Goal: Use online tool/utility: Use online tool/utility

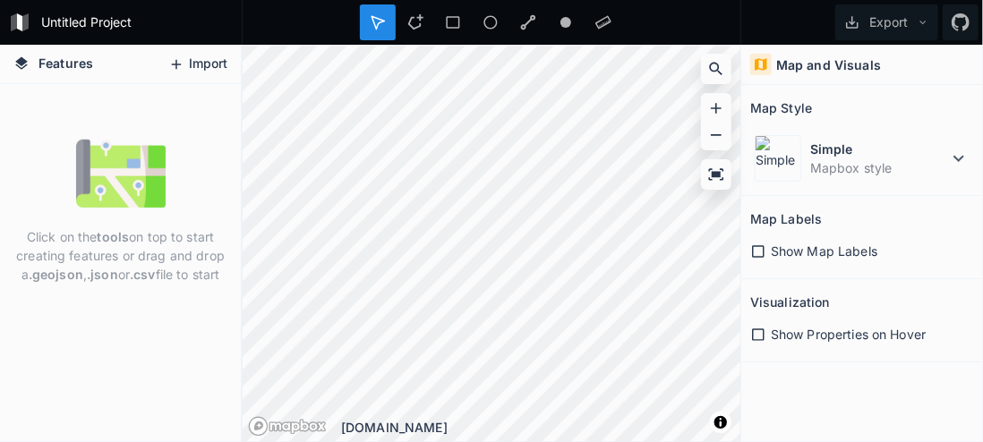
click at [187, 62] on button "Import" at bounding box center [197, 64] width 77 height 29
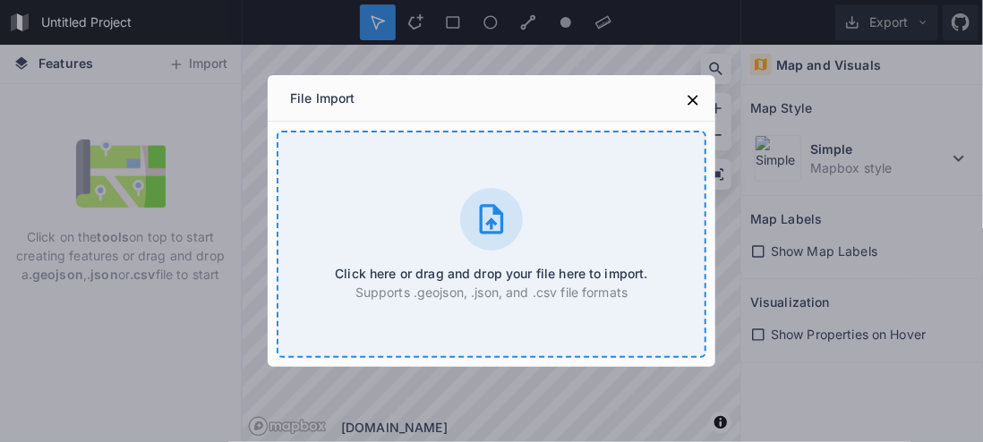
click at [483, 217] on icon at bounding box center [492, 219] width 36 height 36
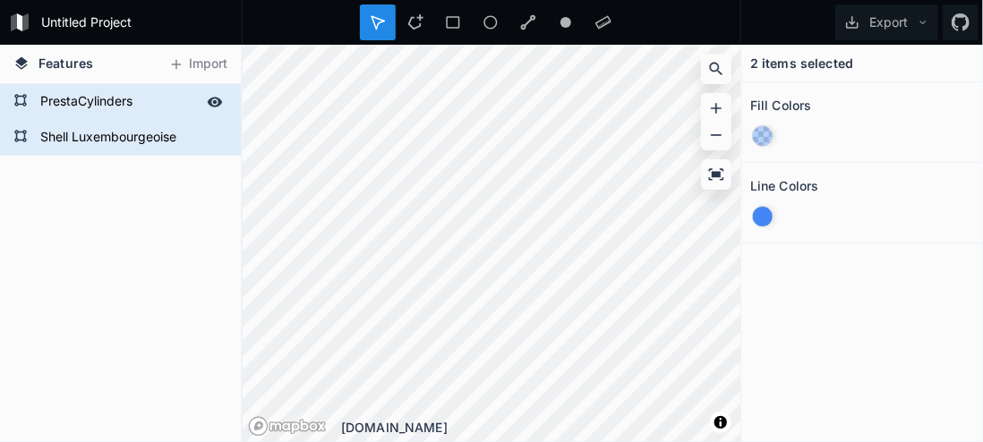
click at [105, 103] on form "PrestaCylinders" at bounding box center [118, 102] width 167 height 27
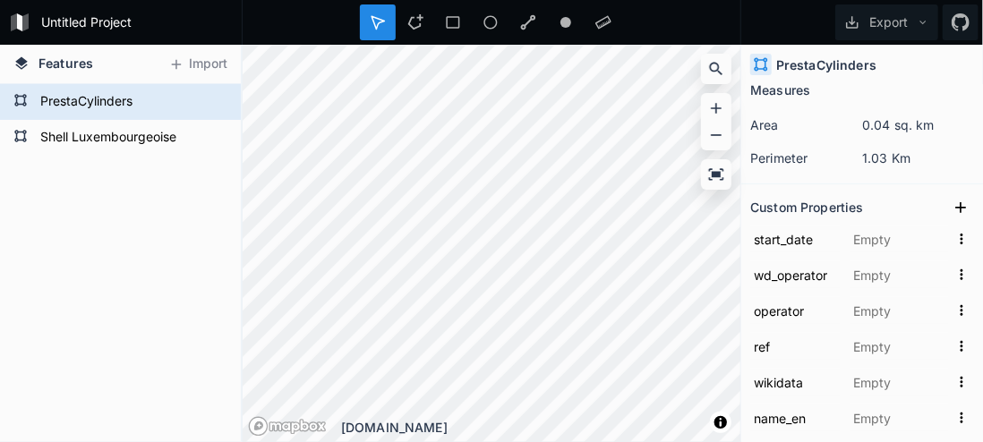
scroll to position [265, 0]
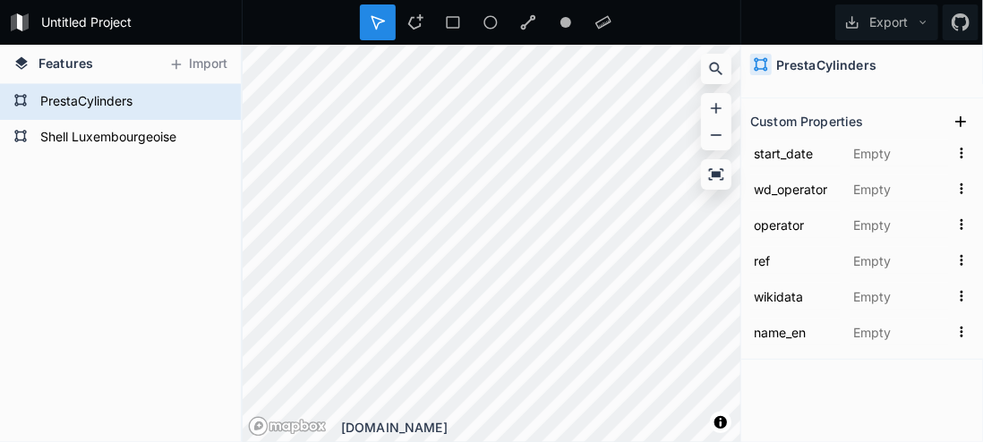
click at [779, 63] on h4 "PrestaCylinders" at bounding box center [826, 65] width 100 height 19
click at [763, 62] on icon at bounding box center [761, 64] width 16 height 16
click at [714, 175] on icon at bounding box center [716, 174] width 15 height 12
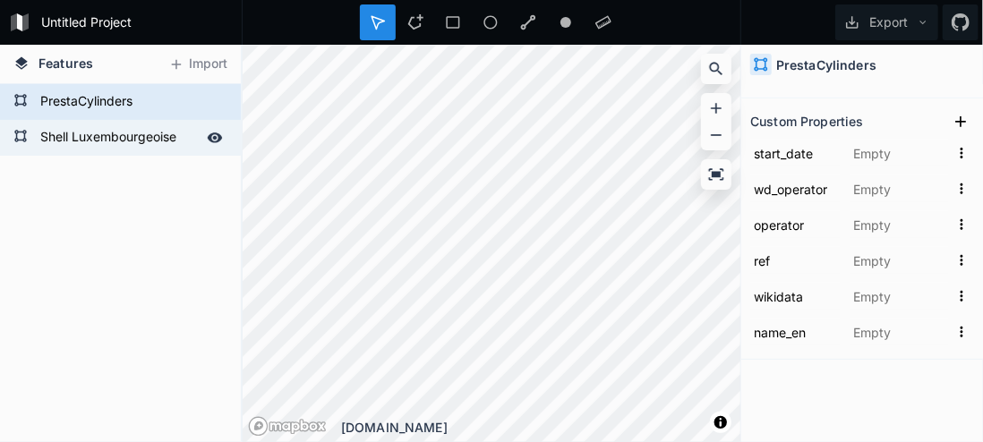
click at [143, 134] on form "Shell Luxembourgeoise" at bounding box center [118, 137] width 167 height 27
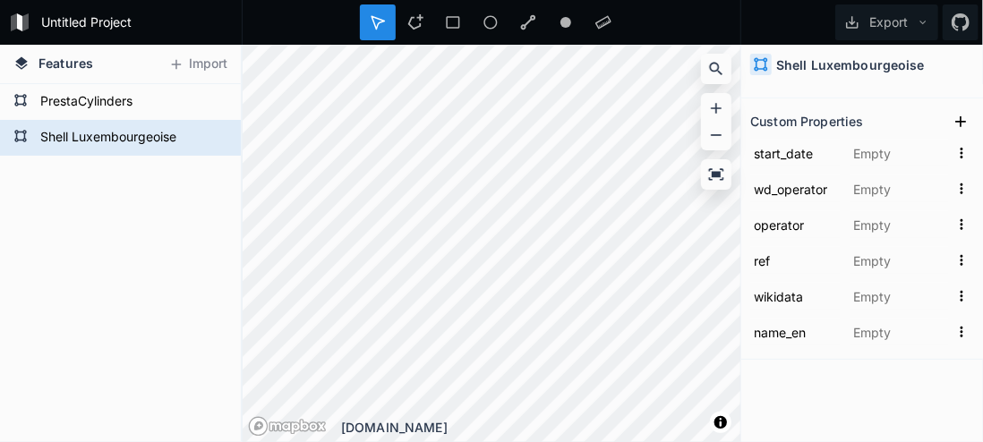
click at [767, 63] on icon at bounding box center [761, 64] width 16 height 16
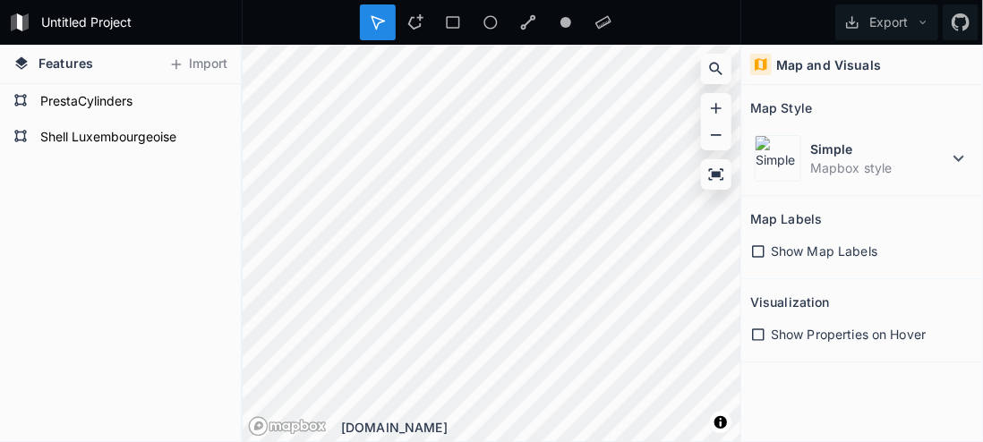
click at [757, 249] on icon at bounding box center [758, 252] width 16 height 16
click at [764, 331] on icon at bounding box center [758, 335] width 13 height 13
click at [761, 330] on icon at bounding box center [758, 335] width 16 height 16
click at [759, 330] on icon at bounding box center [758, 335] width 16 height 16
click at [759, 250] on icon at bounding box center [758, 251] width 13 height 13
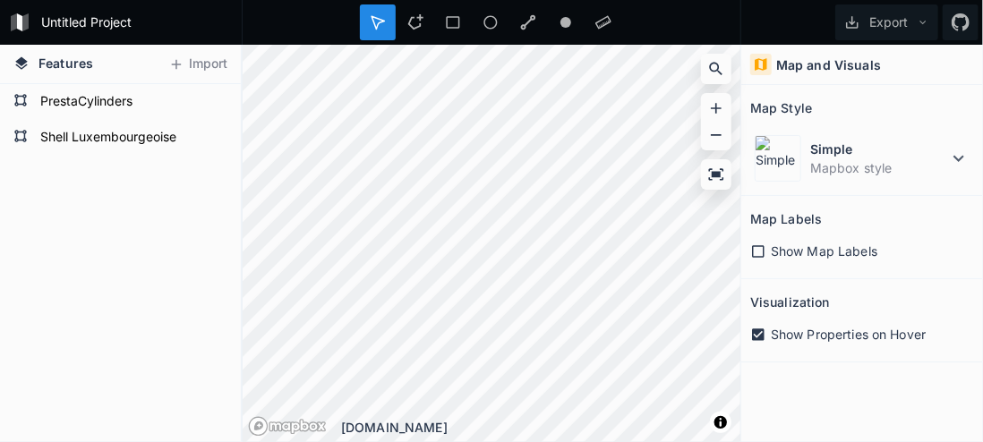
click at [752, 250] on icon at bounding box center [758, 252] width 16 height 16
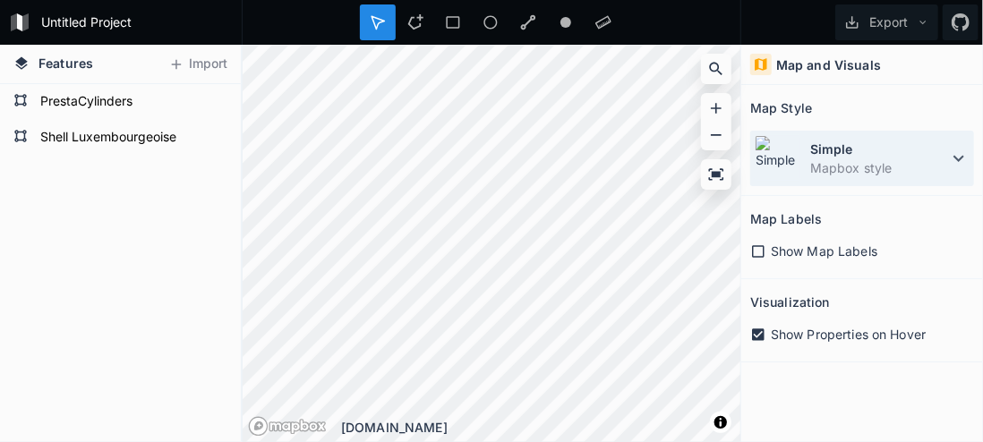
click at [962, 155] on icon at bounding box center [958, 158] width 21 height 21
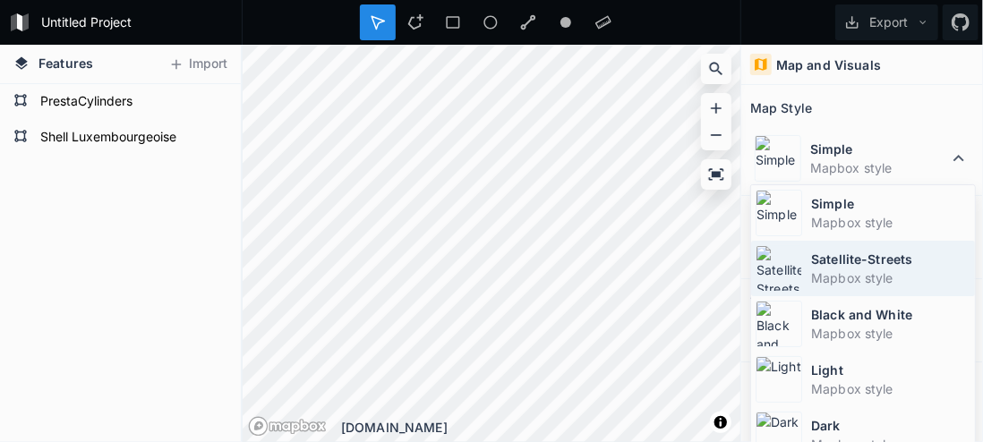
click at [904, 259] on dt "Satellite-Streets" at bounding box center [890, 259] width 159 height 19
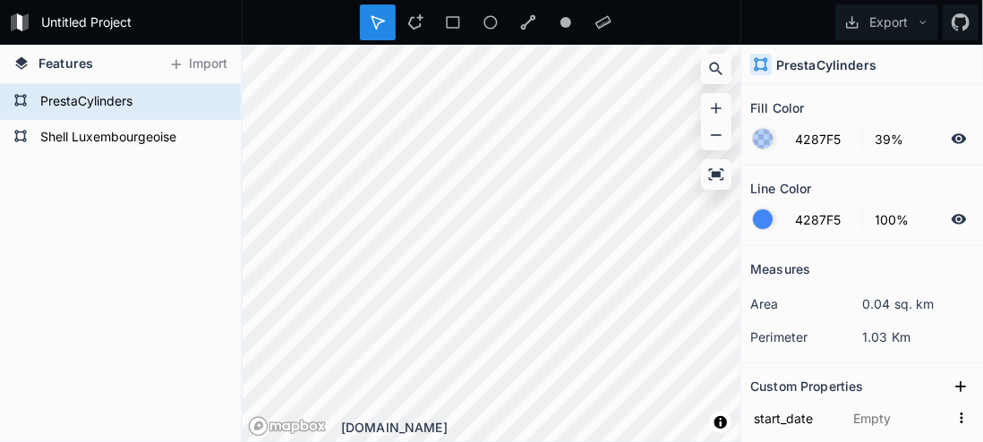
click at [769, 219] on div at bounding box center [763, 220] width 20 height 20
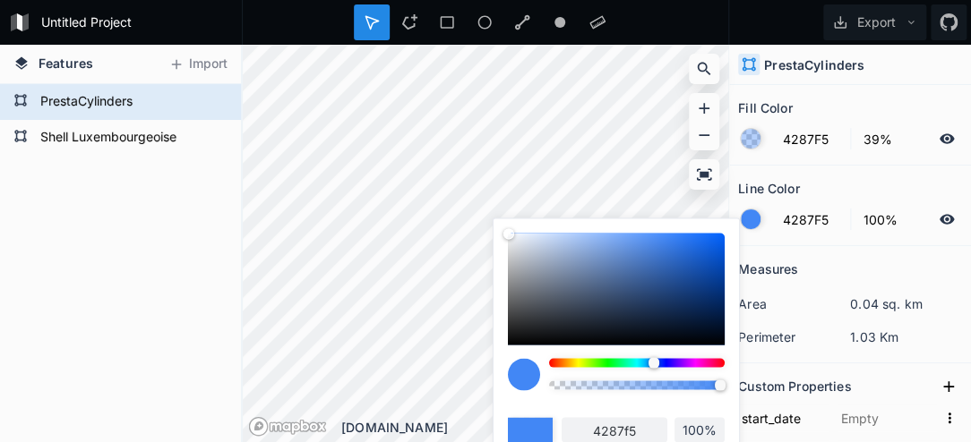
click at [635, 364] on div at bounding box center [637, 362] width 176 height 9
type input "42F5EC"
type input "42f5ec"
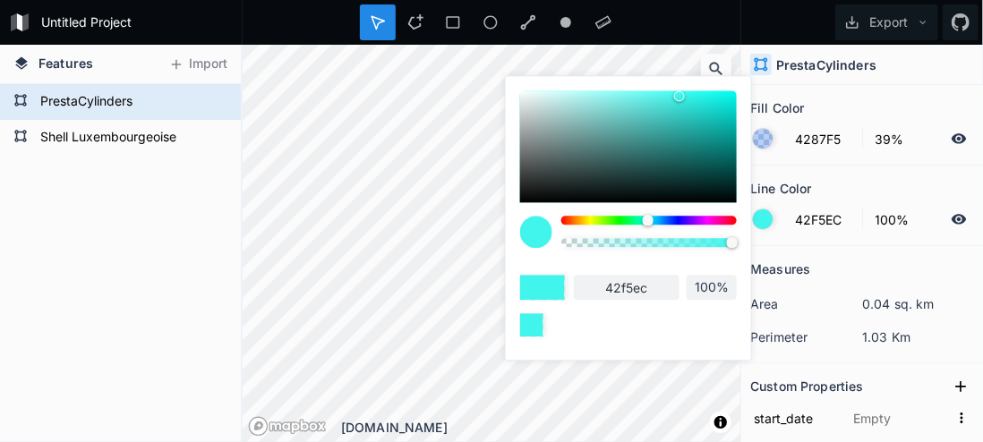
click at [643, 221] on div at bounding box center [647, 220] width 11 height 11
type input "42F5CB"
type input "42f5cb"
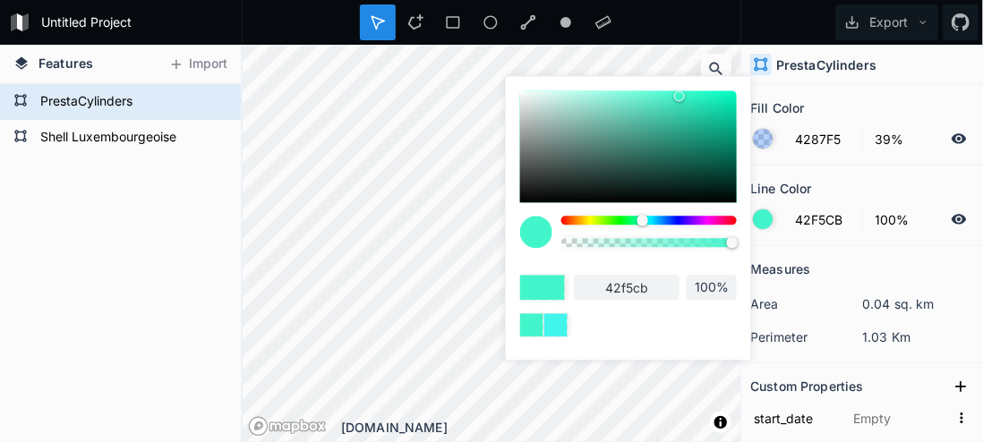
click at [645, 221] on div at bounding box center [643, 220] width 11 height 11
type input "42F5D7"
type input "42f5d7"
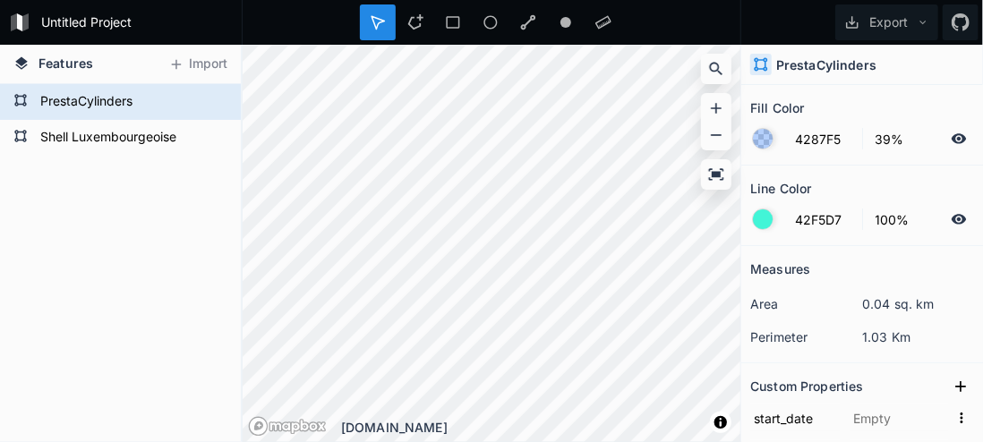
click at [833, 103] on div "Fill Color" at bounding box center [862, 108] width 224 height 28
click at [952, 140] on icon at bounding box center [959, 138] width 15 height 10
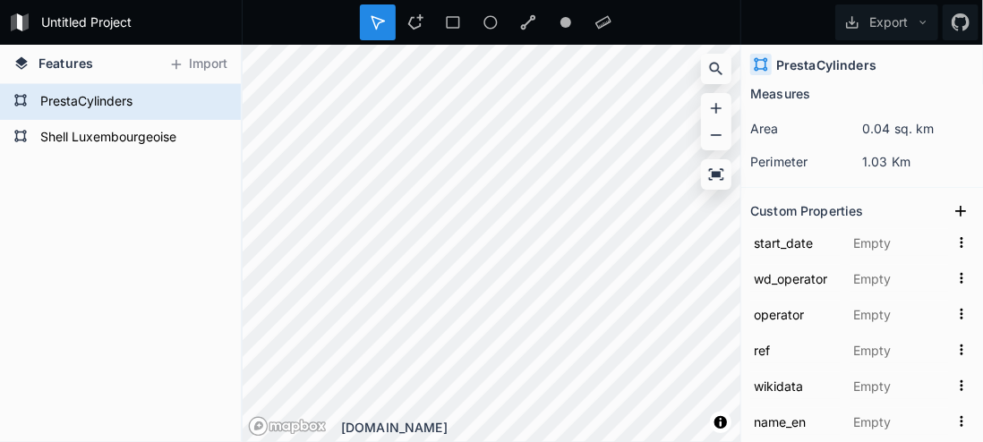
scroll to position [0, 0]
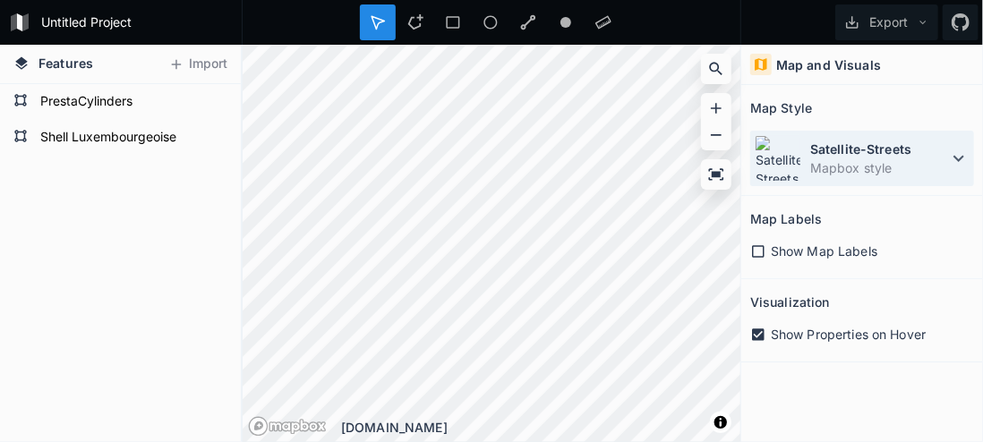
click at [961, 162] on icon at bounding box center [958, 158] width 21 height 21
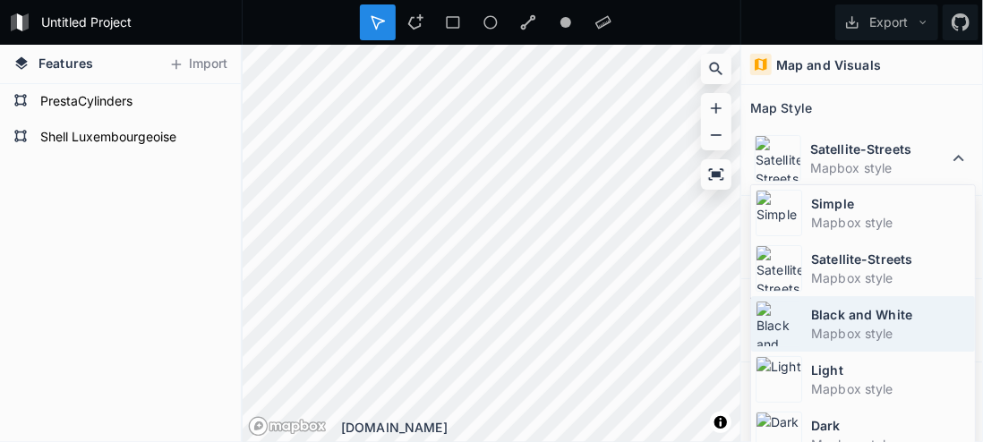
click at [913, 324] on dd "Mapbox style" at bounding box center [890, 333] width 159 height 19
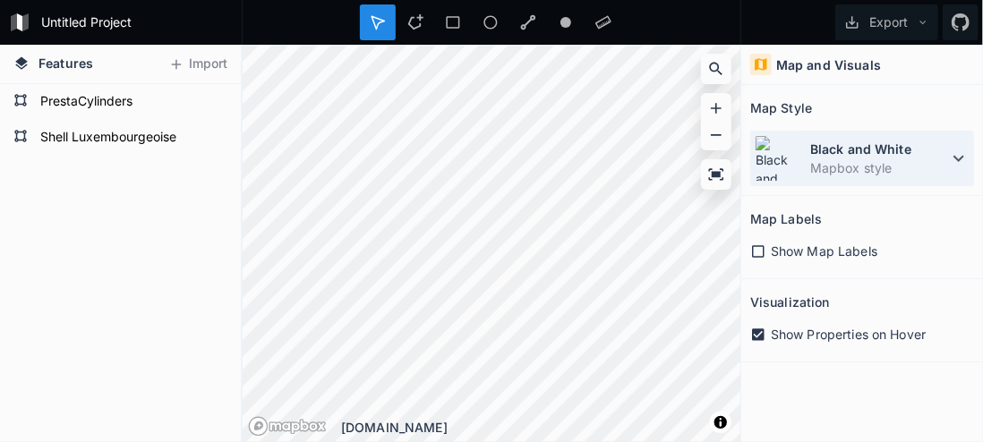
click at [894, 147] on dt "Black and White" at bounding box center [879, 149] width 138 height 19
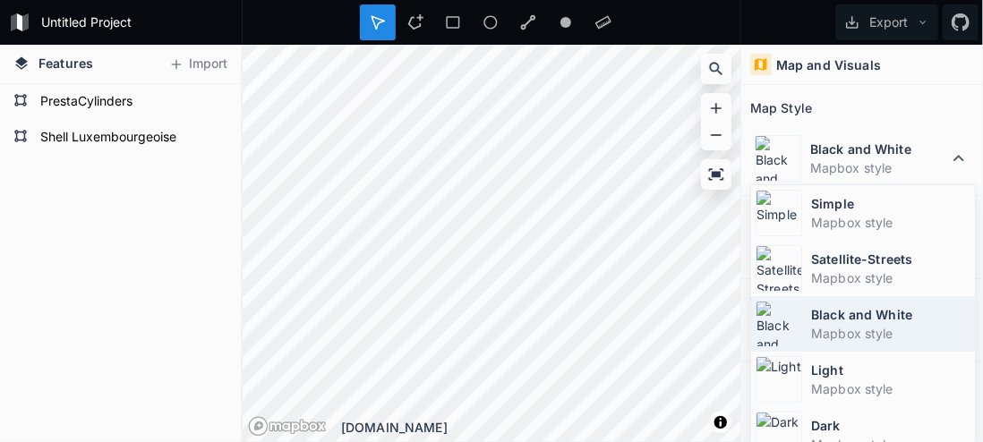
scroll to position [90, 0]
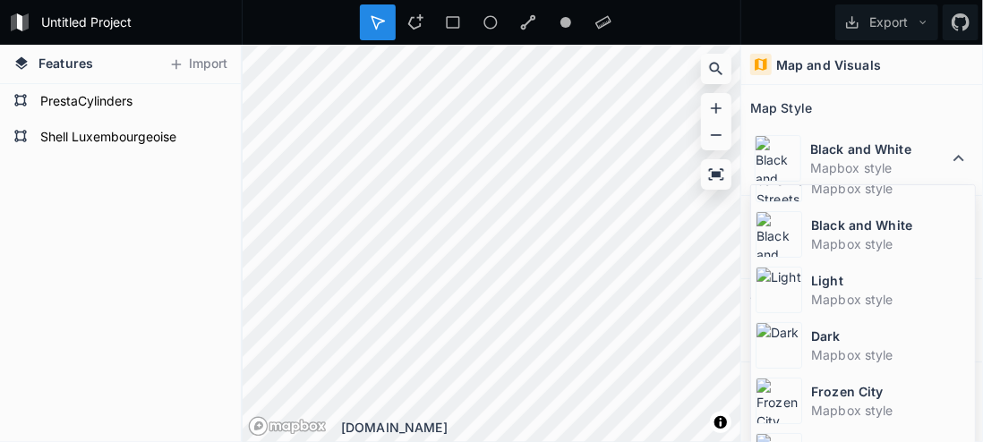
click at [896, 292] on dd "Mapbox style" at bounding box center [890, 299] width 159 height 19
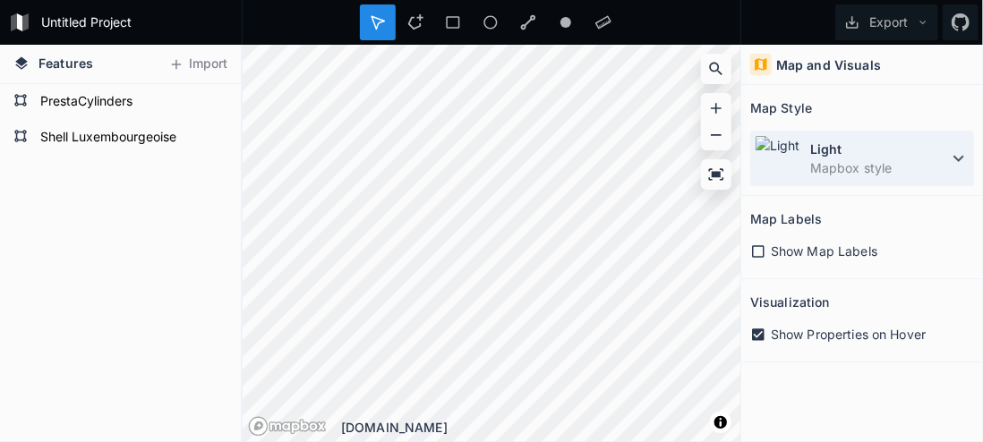
click at [889, 142] on dt "Light" at bounding box center [879, 149] width 138 height 19
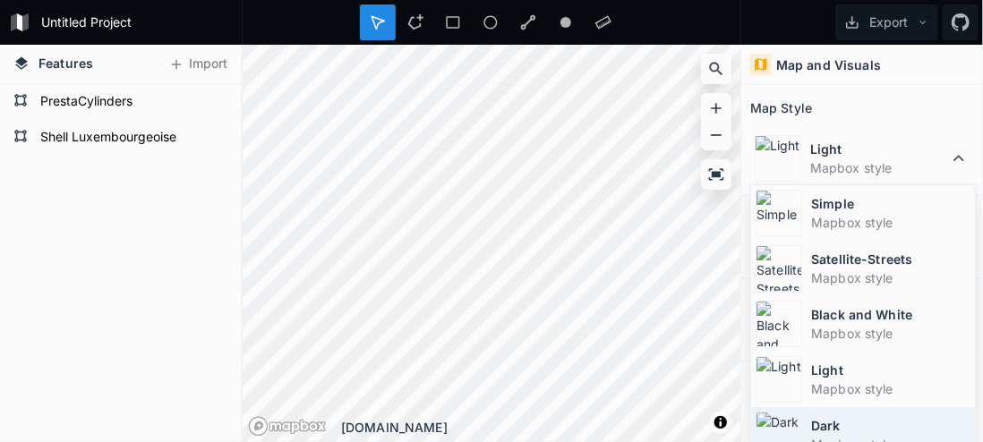
click at [860, 424] on dt "Dark" at bounding box center [890, 425] width 159 height 19
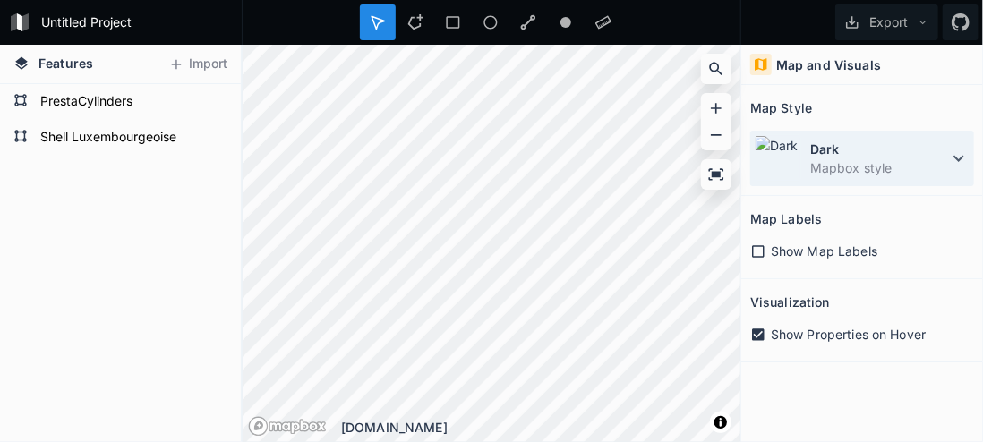
click at [887, 148] on dt "Dark" at bounding box center [879, 149] width 138 height 19
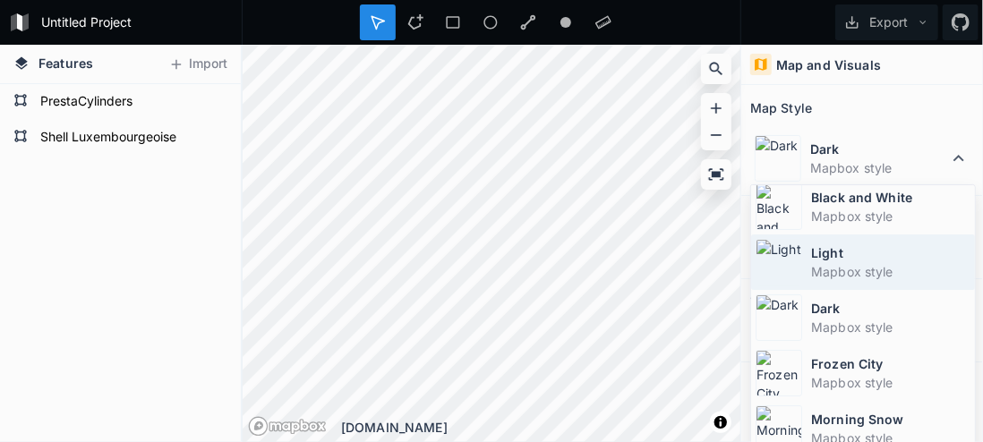
scroll to position [0, 0]
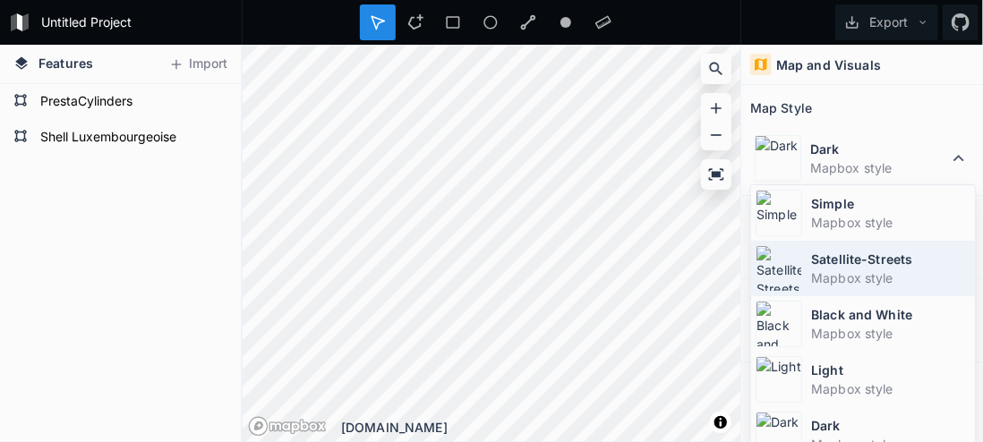
click at [890, 254] on dt "Satellite-Streets" at bounding box center [890, 259] width 159 height 19
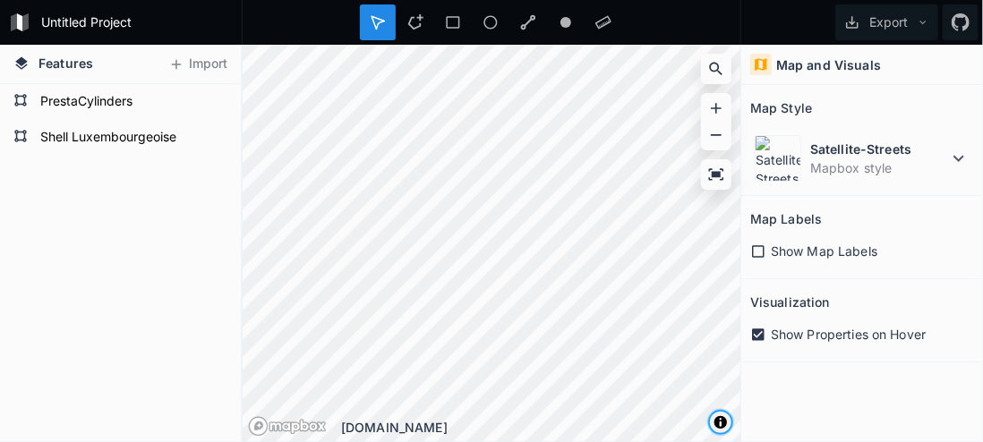
click at [717, 420] on span "Toggle attribution" at bounding box center [721, 423] width 11 height 20
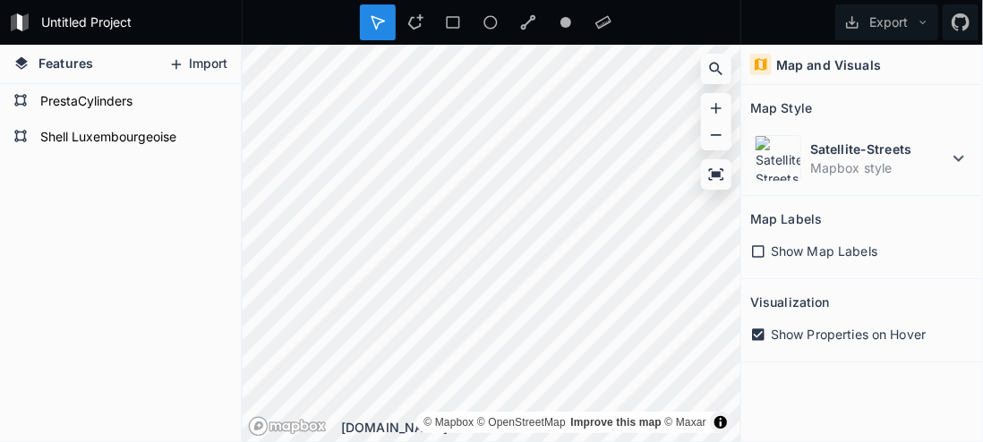
click at [204, 64] on button "Import" at bounding box center [197, 64] width 77 height 29
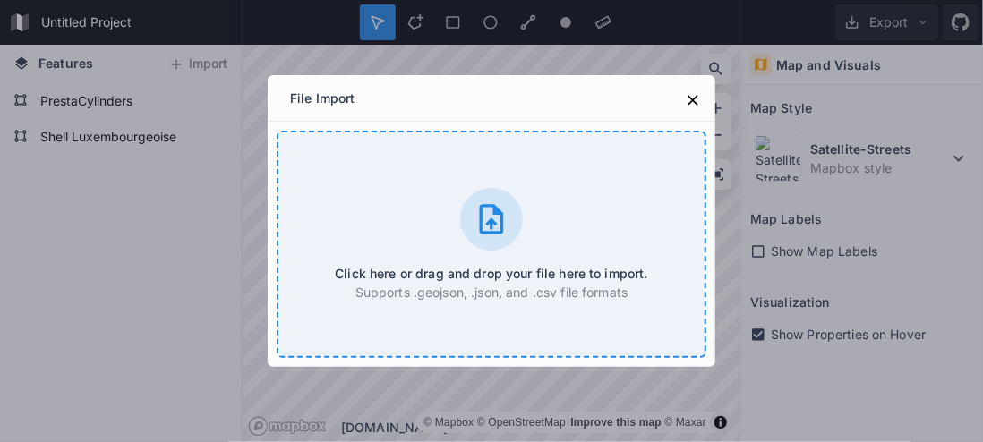
click at [484, 219] on icon at bounding box center [492, 219] width 36 height 36
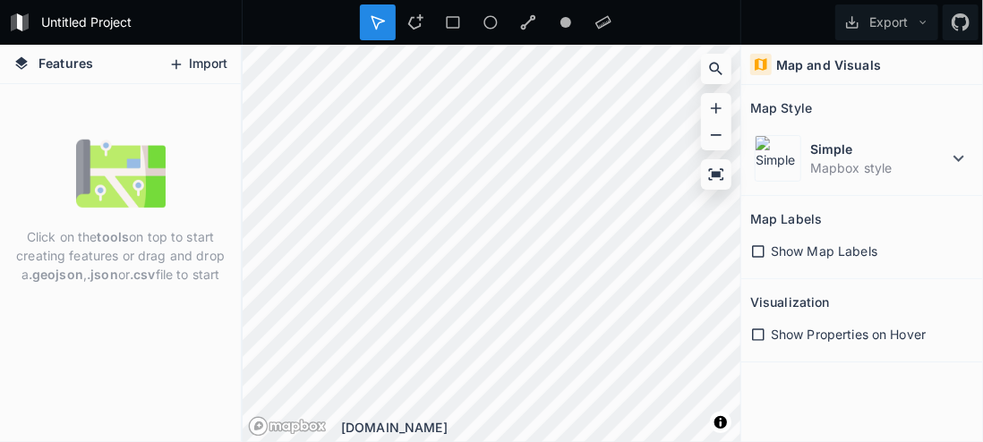
click at [187, 60] on button "Import" at bounding box center [197, 64] width 77 height 29
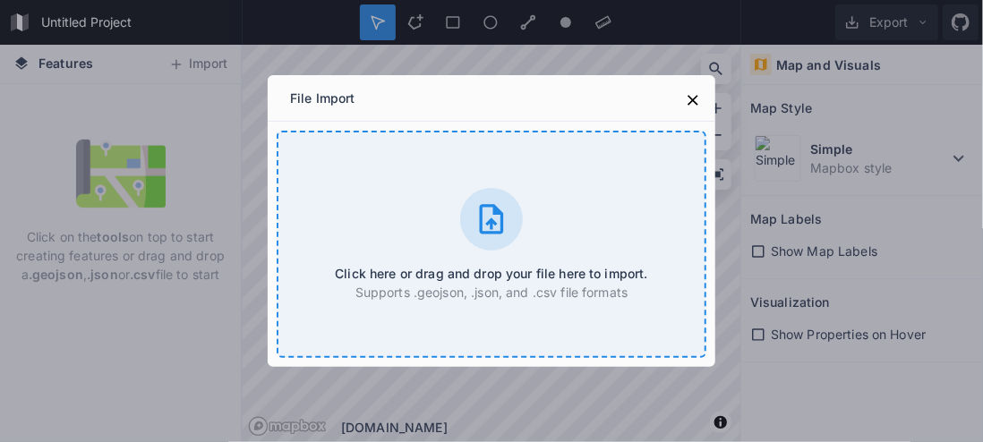
click at [484, 212] on icon at bounding box center [492, 219] width 36 height 36
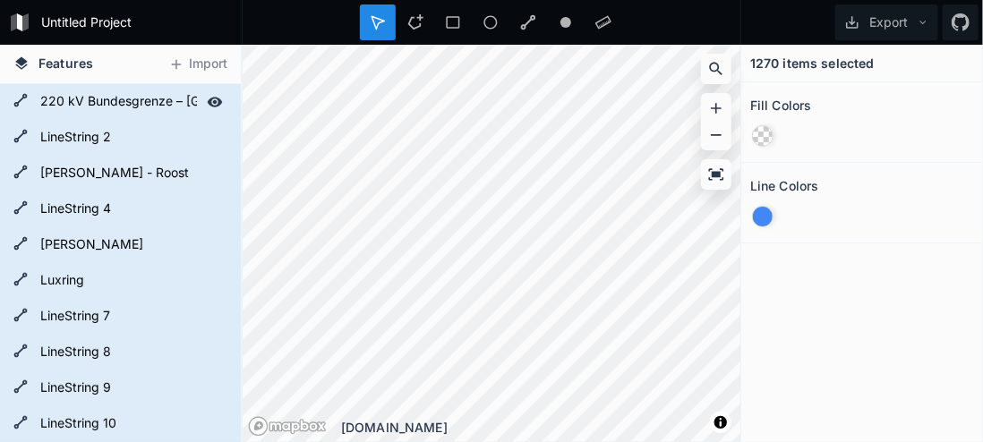
click at [76, 103] on form "220 kV Bundesgrenze – [GEOGRAPHIC_DATA]" at bounding box center [118, 102] width 167 height 27
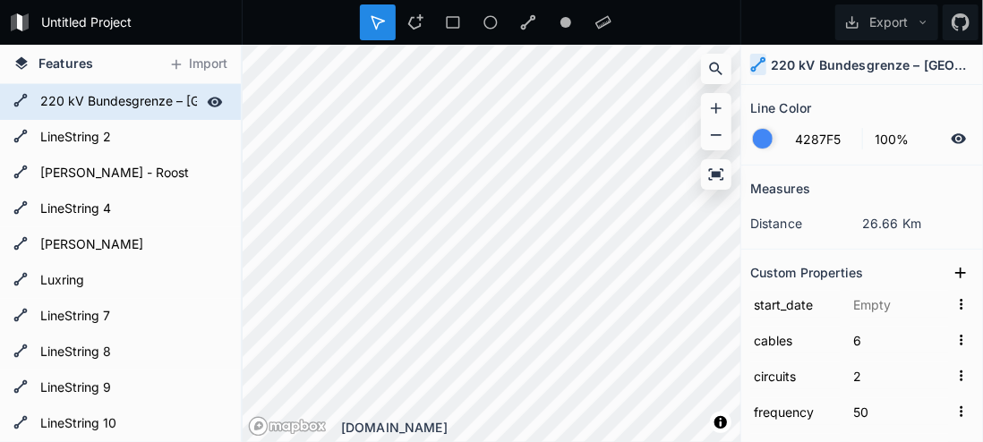
click at [208, 99] on icon at bounding box center [215, 102] width 15 height 10
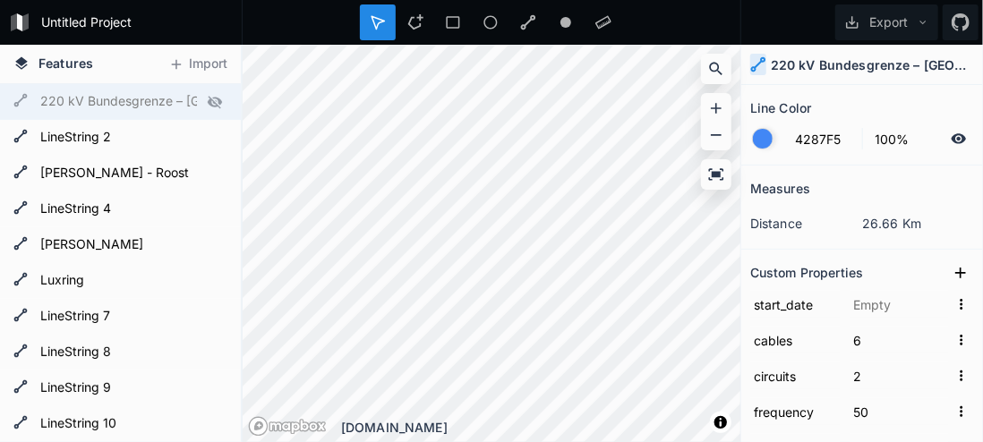
click at [208, 99] on icon at bounding box center [215, 102] width 14 height 13
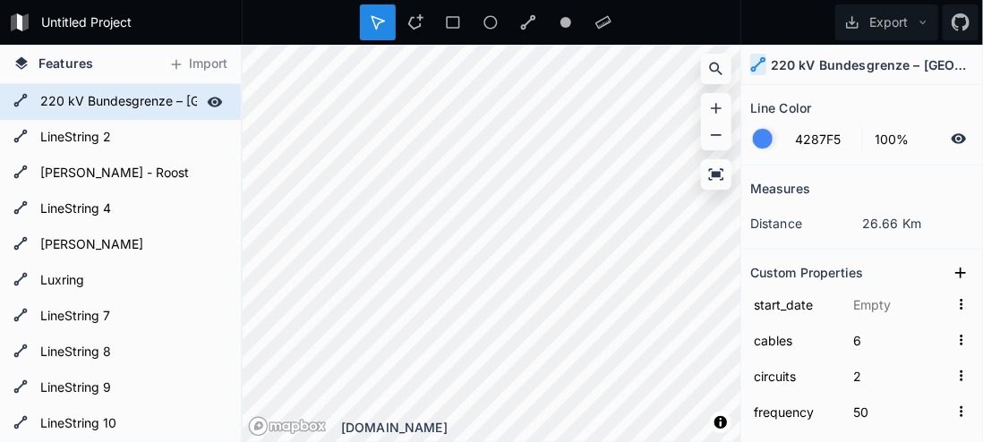
click at [208, 99] on icon at bounding box center [215, 102] width 15 height 10
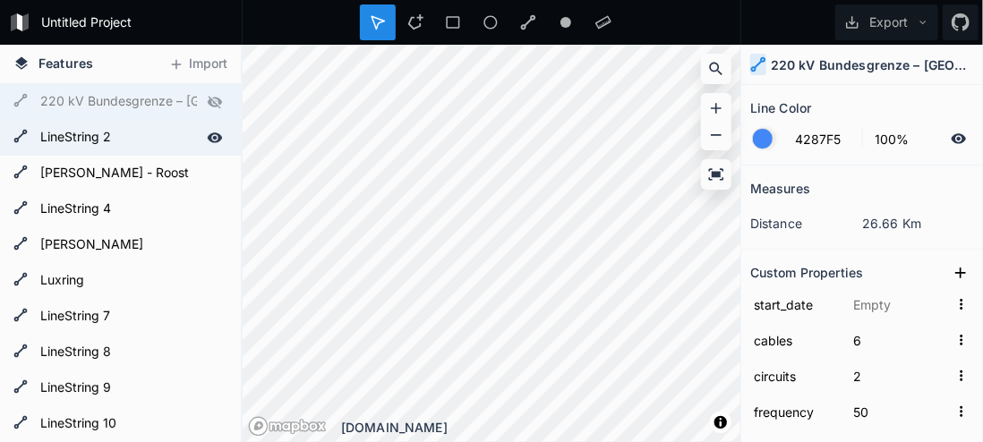
click at [147, 126] on form "LineString 2" at bounding box center [118, 137] width 167 height 27
type input "65000"
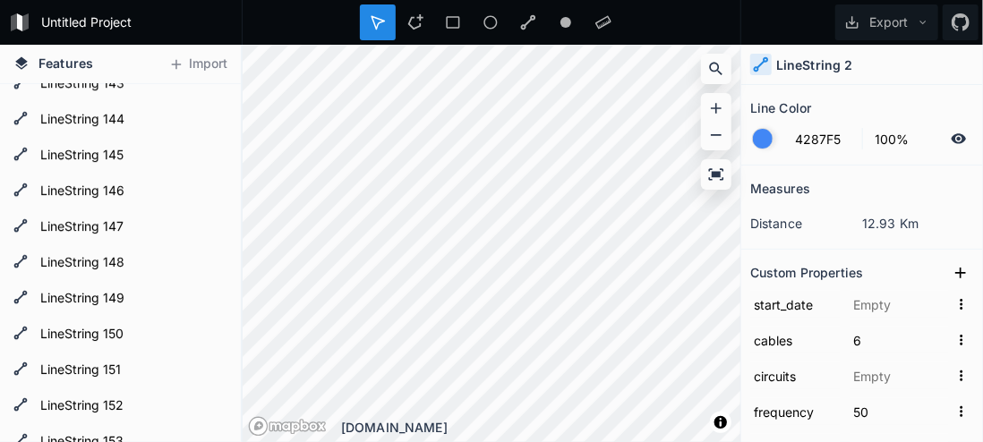
scroll to position [5463, 0]
click at [175, 63] on icon at bounding box center [177, 64] width 10 height 10
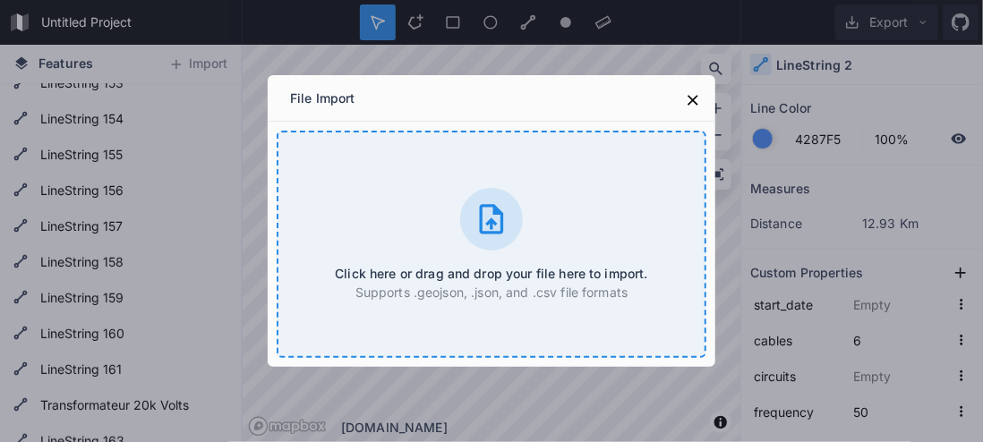
click at [479, 211] on icon at bounding box center [492, 219] width 36 height 36
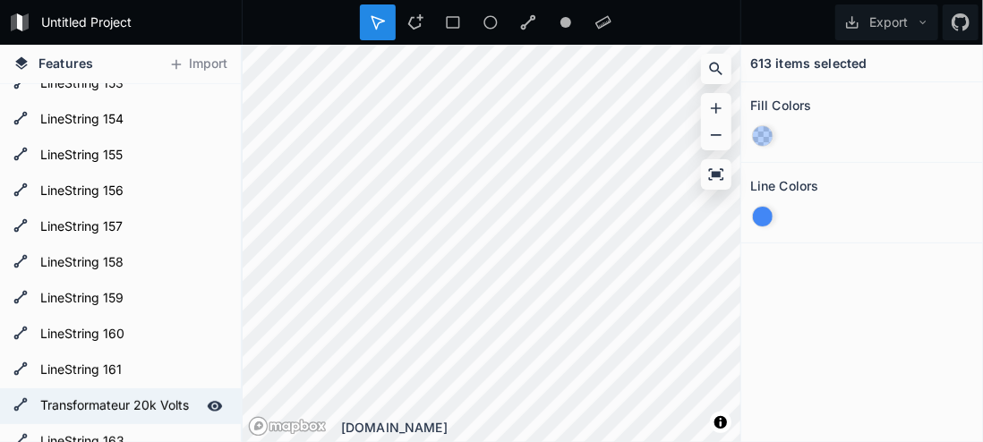
click at [116, 400] on form "Transformateur 20k Volts" at bounding box center [118, 406] width 167 height 27
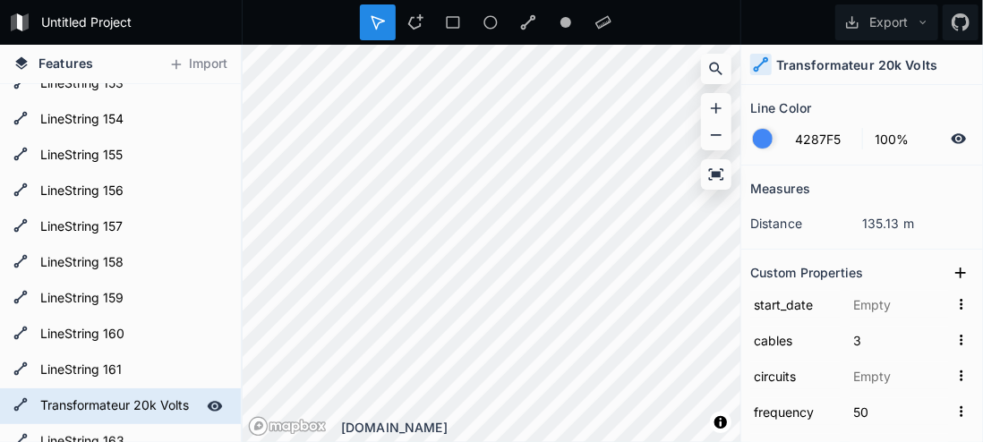
click at [157, 412] on form "Transformateur 20k Volts" at bounding box center [118, 406] width 167 height 27
click at [155, 399] on form "Transformateur 20k Volts" at bounding box center [118, 406] width 167 height 27
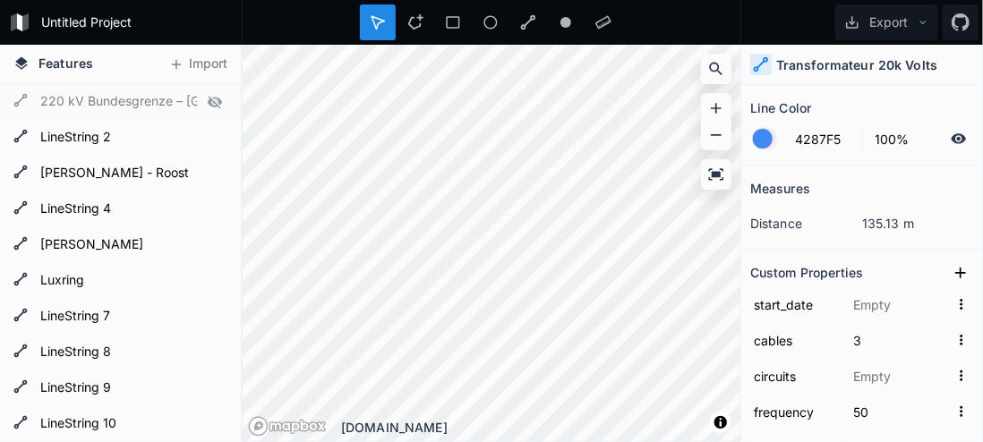
scroll to position [13, 0]
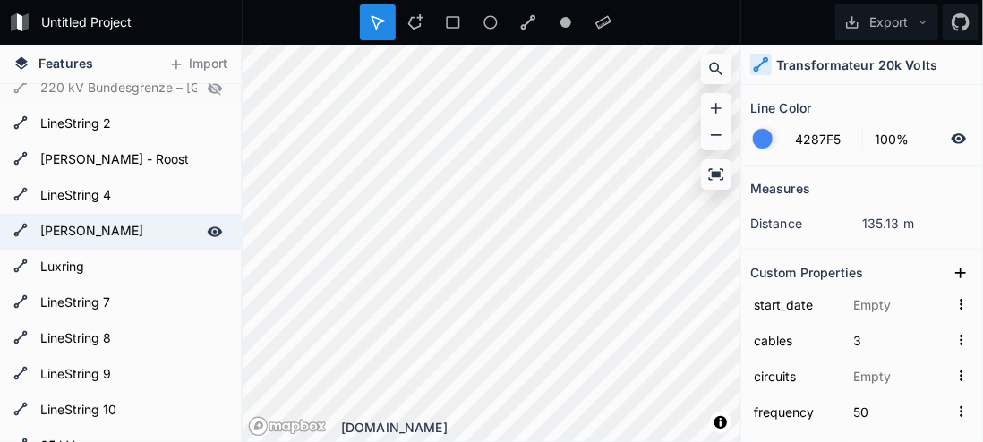
click at [135, 219] on form "[PERSON_NAME]" at bounding box center [118, 232] width 167 height 27
type input "6"
type input "2"
type input "220000"
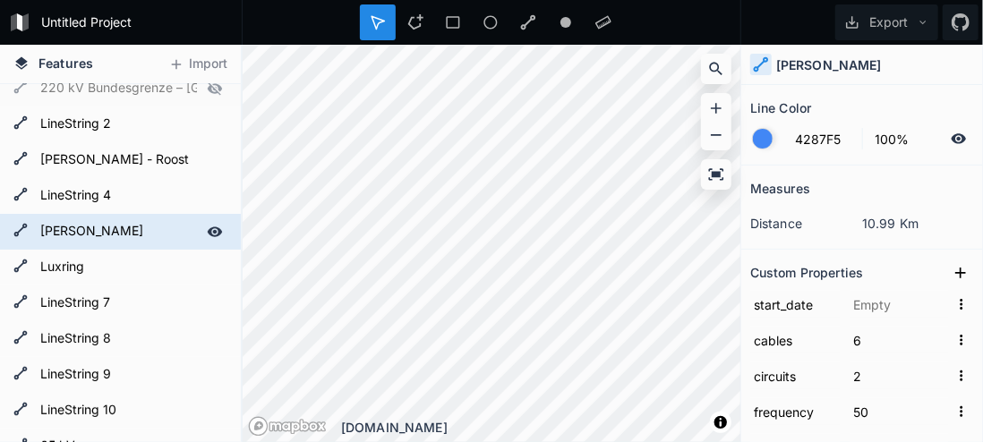
click at [207, 225] on icon at bounding box center [215, 232] width 16 height 16
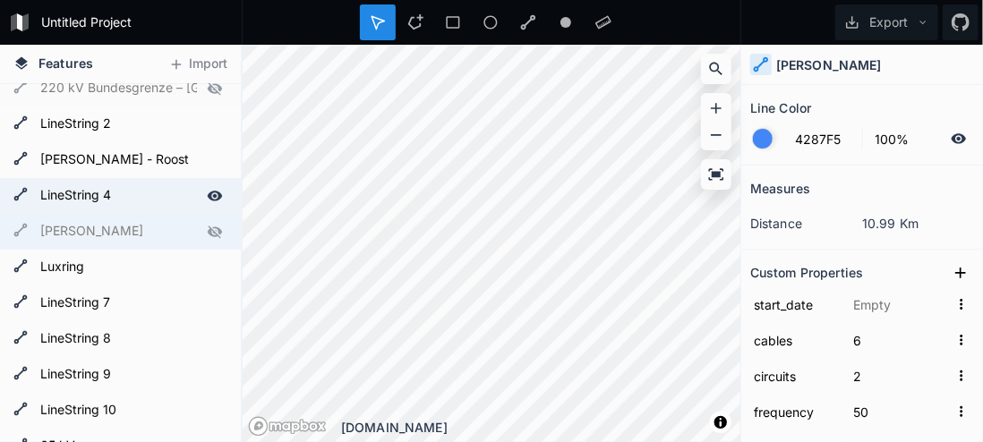
click at [175, 197] on form "LineString 4" at bounding box center [118, 196] width 167 height 27
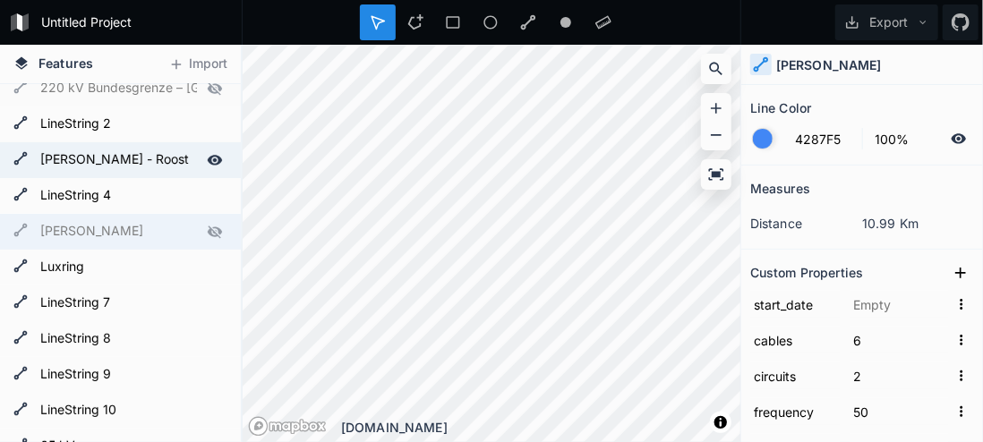
click at [0, 0] on icon at bounding box center [0, 0] width 0 height 0
type input "1"
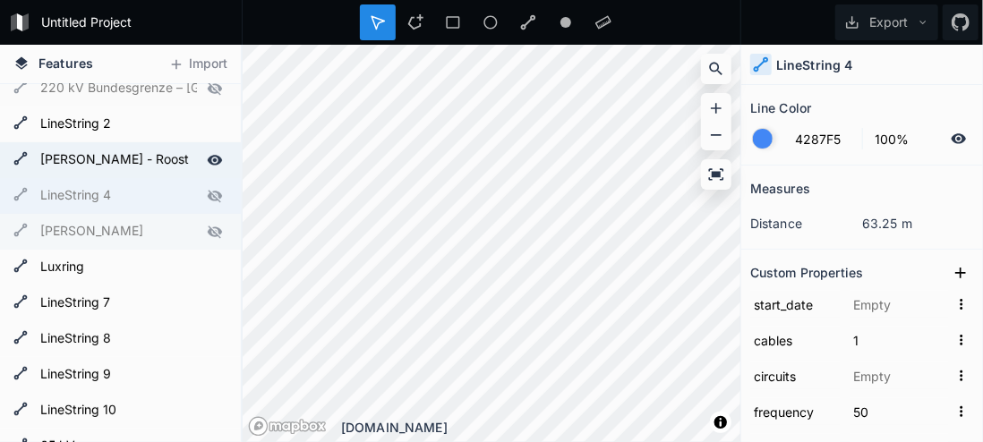
click at [207, 156] on icon at bounding box center [215, 160] width 16 height 16
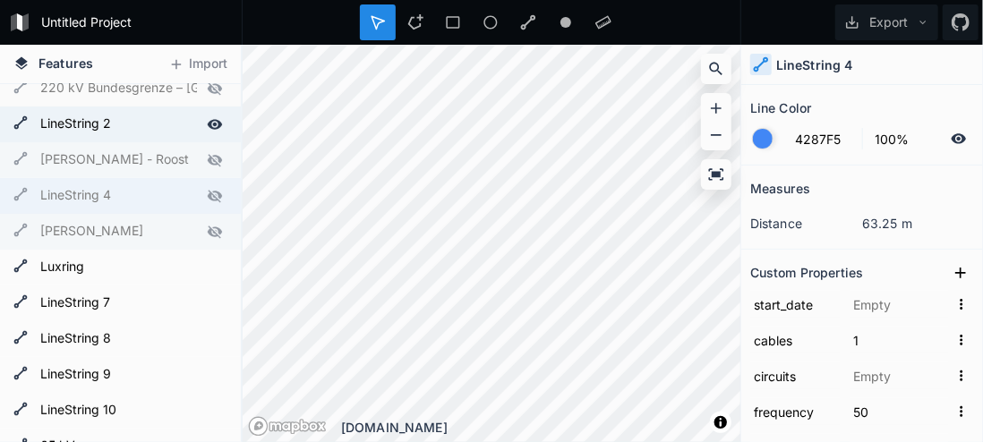
click at [207, 124] on icon at bounding box center [215, 124] width 16 height 16
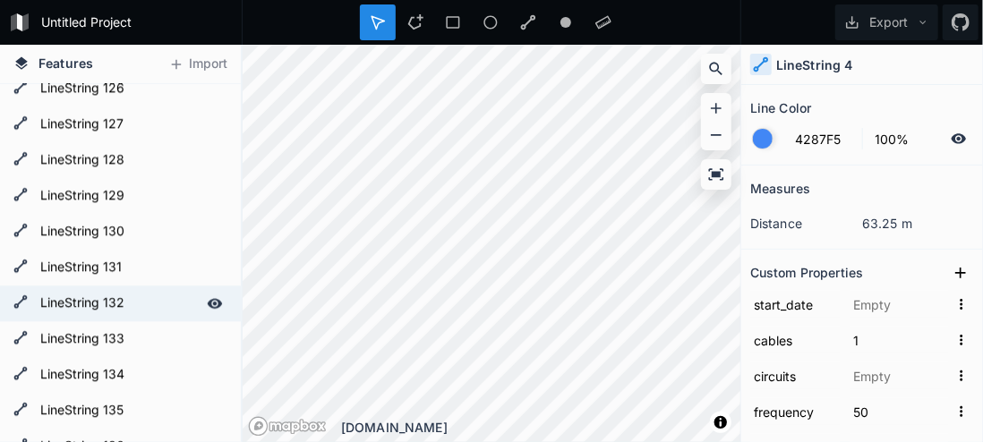
scroll to position [4222, 0]
